Goal: Navigation & Orientation: Find specific page/section

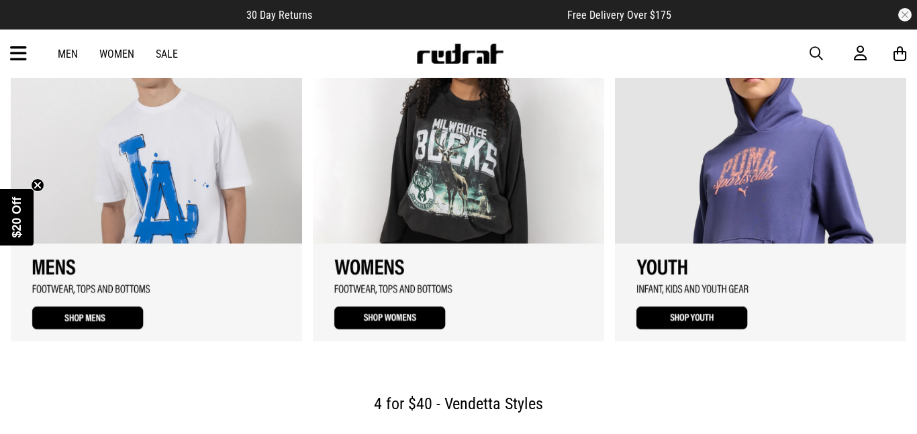
scroll to position [924, 0]
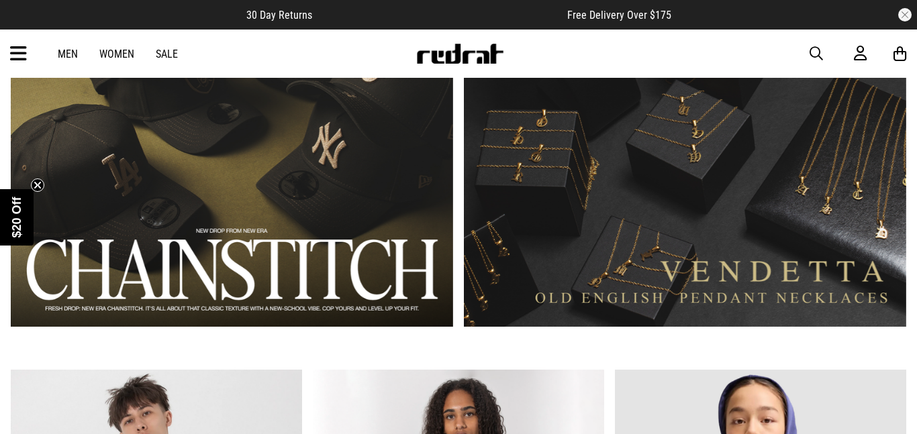
click at [111, 50] on link "Women" at bounding box center [116, 54] width 35 height 13
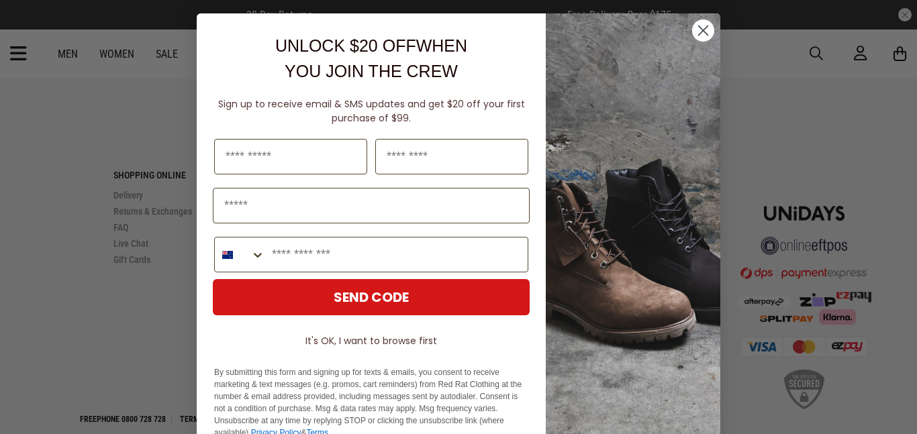
scroll to position [3782, 0]
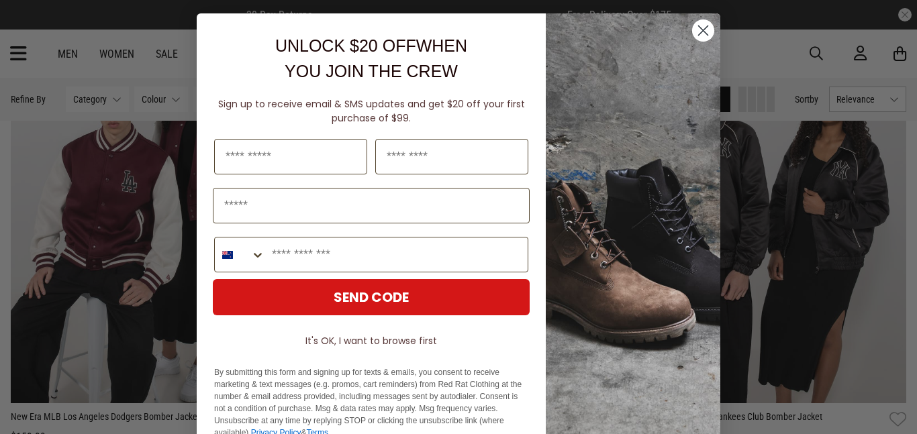
click at [704, 29] on icon "Close dialog" at bounding box center [703, 30] width 9 height 9
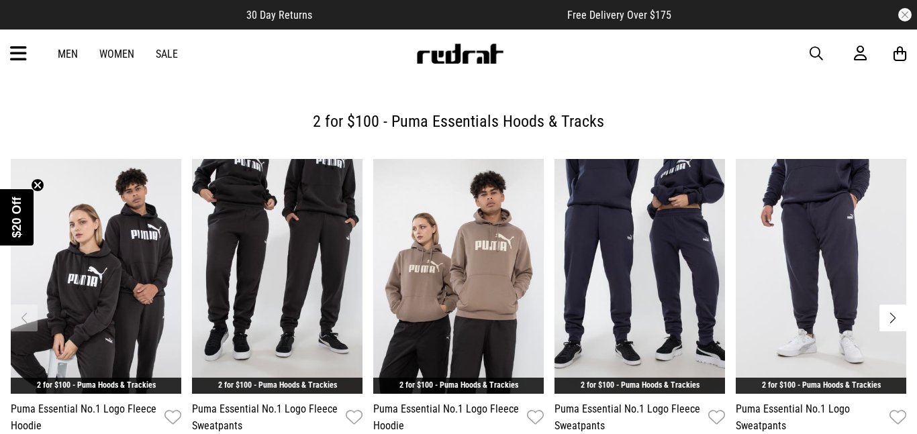
scroll to position [414, 0]
